Goal: Task Accomplishment & Management: Complete application form

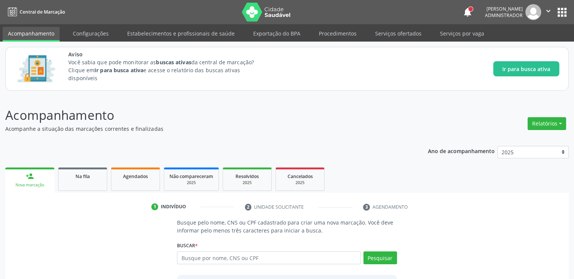
click at [318, 258] on input "text" at bounding box center [269, 257] width 184 height 13
type input "02038939489"
click at [385, 256] on button "Pesquisar" at bounding box center [381, 257] width 34 height 13
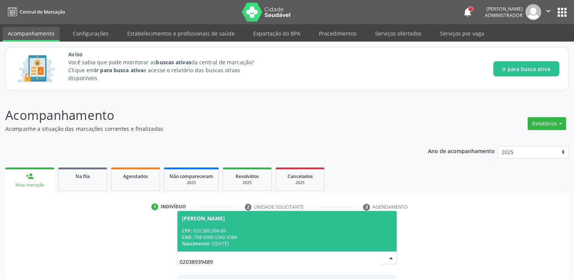
scroll to position [66, 0]
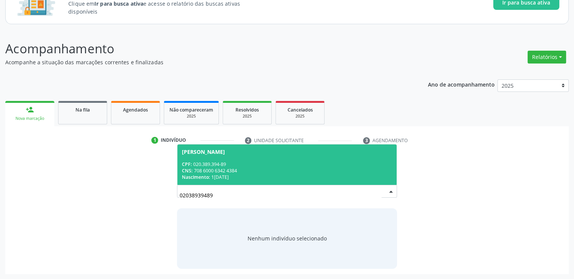
click at [283, 165] on div "CPF: 020.389.394-89" at bounding box center [287, 164] width 210 height 6
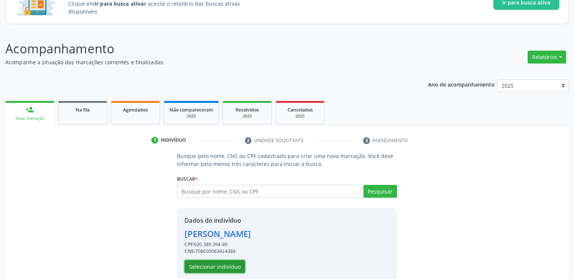
click at [205, 265] on button "Selecionar indivíduo" at bounding box center [215, 266] width 60 height 13
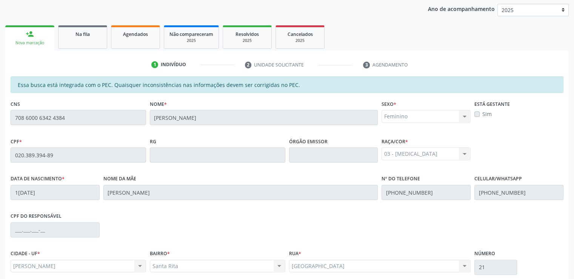
scroll to position [207, 0]
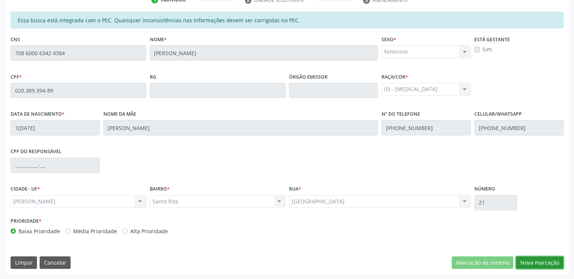
click at [538, 262] on button "Nova marcação" at bounding box center [540, 262] width 48 height 13
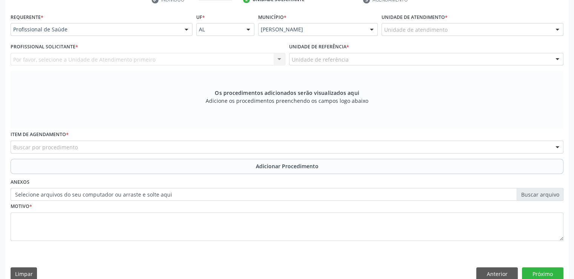
click at [142, 60] on div "Por favor, selecione a Unidade de Atendimento primeiro Nenhum resultado encontr…" at bounding box center [148, 59] width 275 height 13
click at [439, 108] on div "Os procedimentos adicionados serão visualizados aqui Adicione os procedimentos …" at bounding box center [287, 100] width 553 height 58
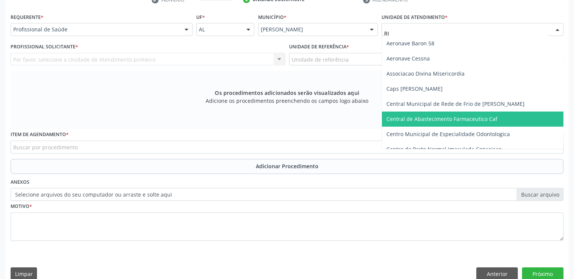
type input "RIT"
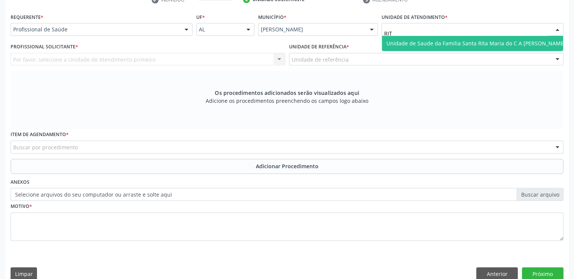
click at [444, 46] on span "Unidade de Saude da Familia Santa Rita Maria do C A [PERSON_NAME]" at bounding box center [476, 43] width 179 height 7
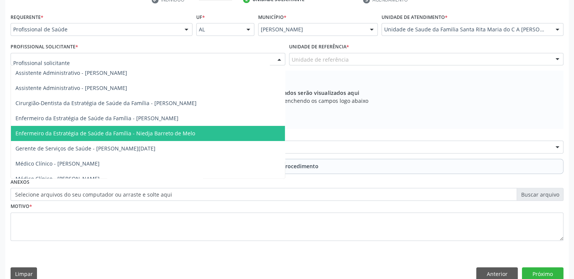
scroll to position [38, 0]
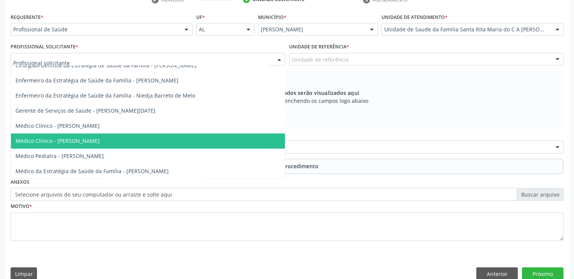
click at [88, 137] on span "Médico Clínico - [PERSON_NAME]" at bounding box center [57, 140] width 84 height 7
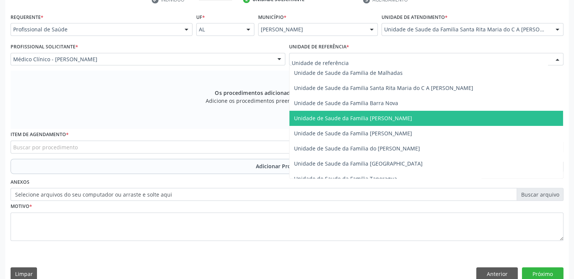
type input "R"
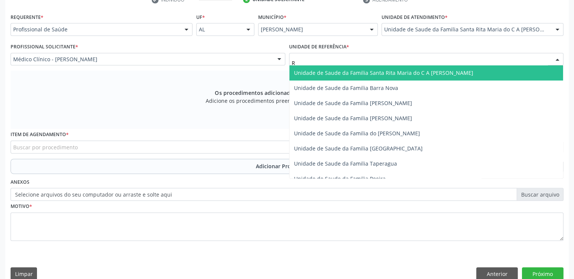
click at [400, 70] on span "Unidade de Saude da Familia Santa Rita Maria do C A [PERSON_NAME]" at bounding box center [383, 72] width 179 height 7
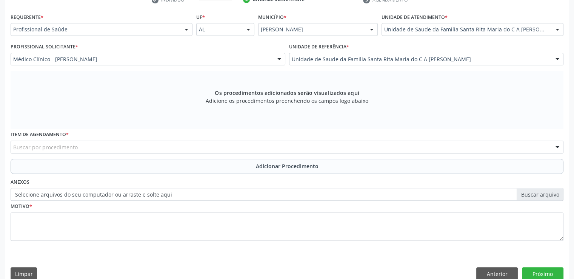
click at [231, 146] on div "Buscar por procedimento" at bounding box center [287, 146] width 553 height 13
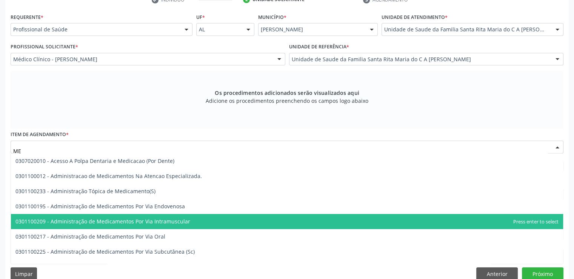
type input "M"
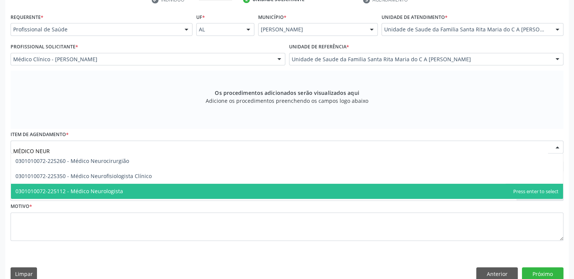
type input "MÉDICO NEURO"
click at [156, 187] on span "0301010072-225112 - Médico Neurologista" at bounding box center [287, 191] width 552 height 15
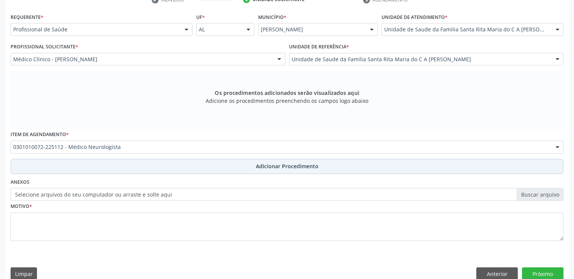
click at [245, 170] on button "Adicionar Procedimento" at bounding box center [287, 166] width 553 height 15
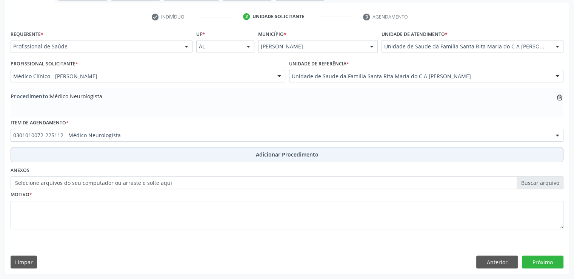
scroll to position [189, 0]
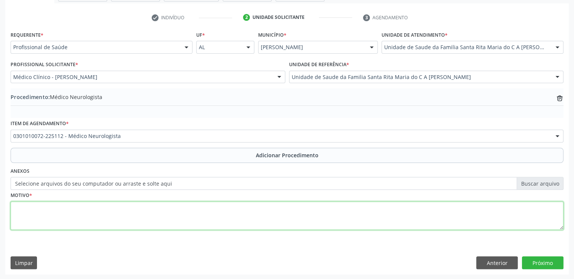
click at [161, 225] on textarea at bounding box center [287, 215] width 553 height 29
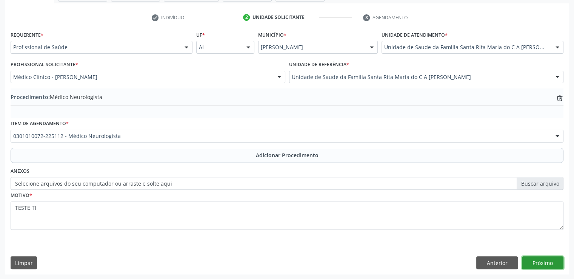
click at [540, 262] on button "Próximo" at bounding box center [543, 262] width 42 height 13
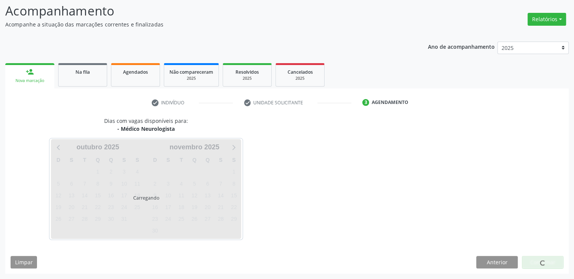
scroll to position [104, 0]
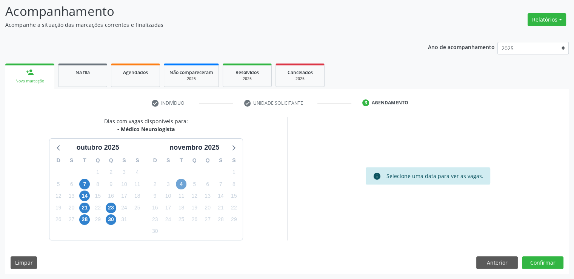
click at [185, 183] on span "4" at bounding box center [181, 184] width 11 height 11
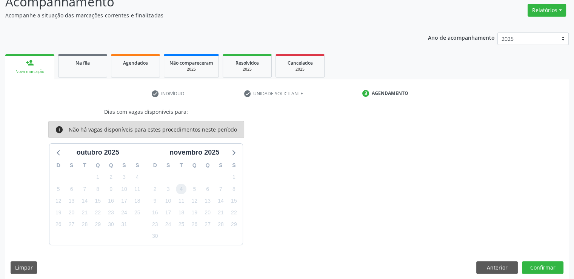
scroll to position [118, 0]
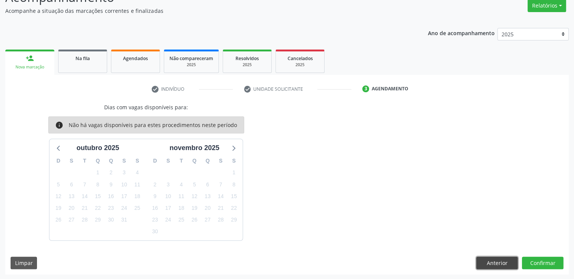
click at [495, 260] on button "Anterior" at bounding box center [498, 262] width 42 height 13
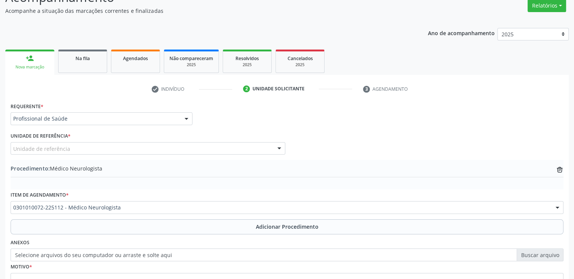
scroll to position [189, 0]
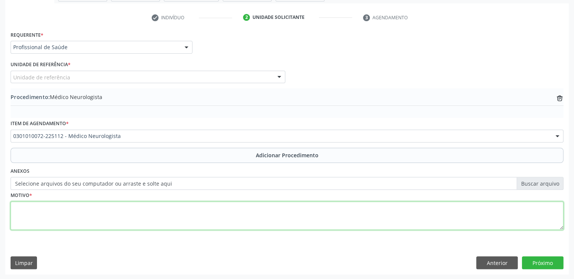
click at [305, 225] on textarea at bounding box center [287, 215] width 553 height 29
type textarea "TESTE TI"
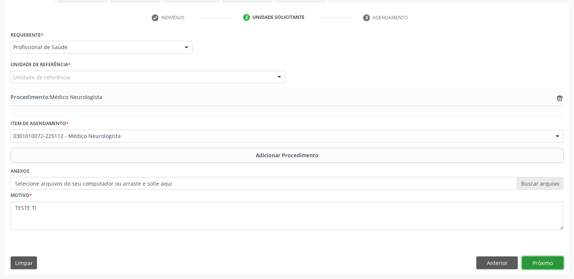
click at [552, 261] on button "Próximo" at bounding box center [543, 262] width 42 height 13
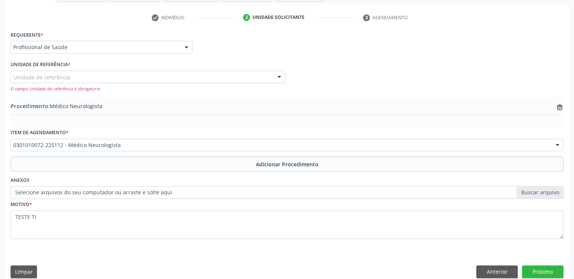
click at [164, 78] on div "Unidade de referência" at bounding box center [148, 77] width 275 height 13
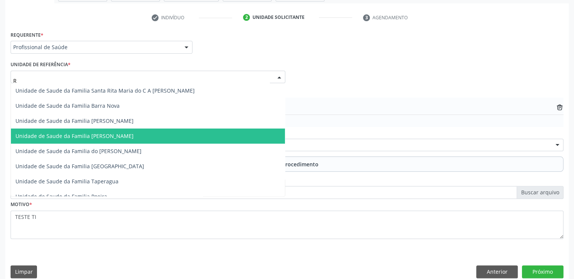
type input "RI"
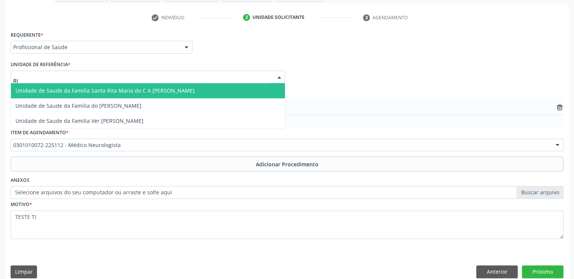
click at [139, 87] on span "Unidade de Saude da Familia Santa Rita Maria do C A [PERSON_NAME]" at bounding box center [104, 90] width 179 height 7
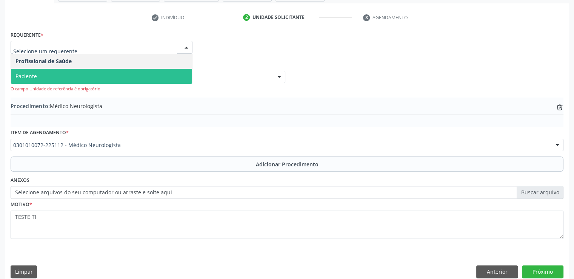
click at [85, 77] on span "Paciente" at bounding box center [101, 76] width 181 height 15
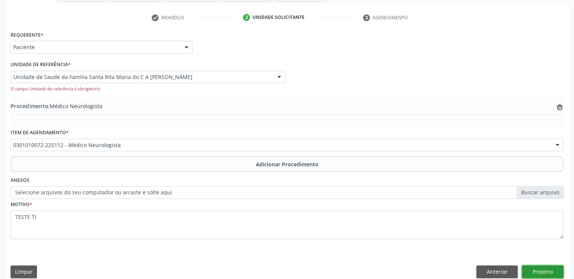
click at [543, 266] on button "Próximo" at bounding box center [543, 271] width 42 height 13
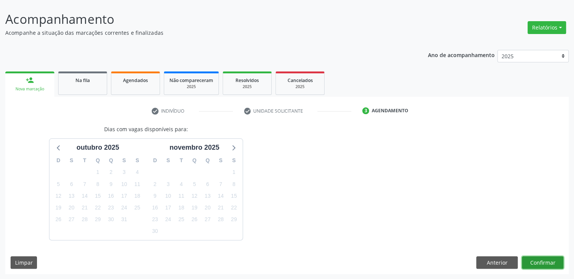
click at [559, 264] on button "Confirmar" at bounding box center [543, 262] width 42 height 13
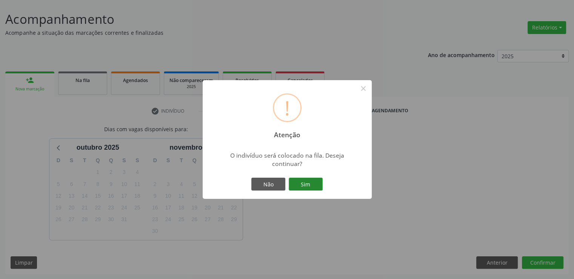
click at [310, 185] on button "Sim" at bounding box center [306, 183] width 34 height 13
